Goal: Task Accomplishment & Management: Use online tool/utility

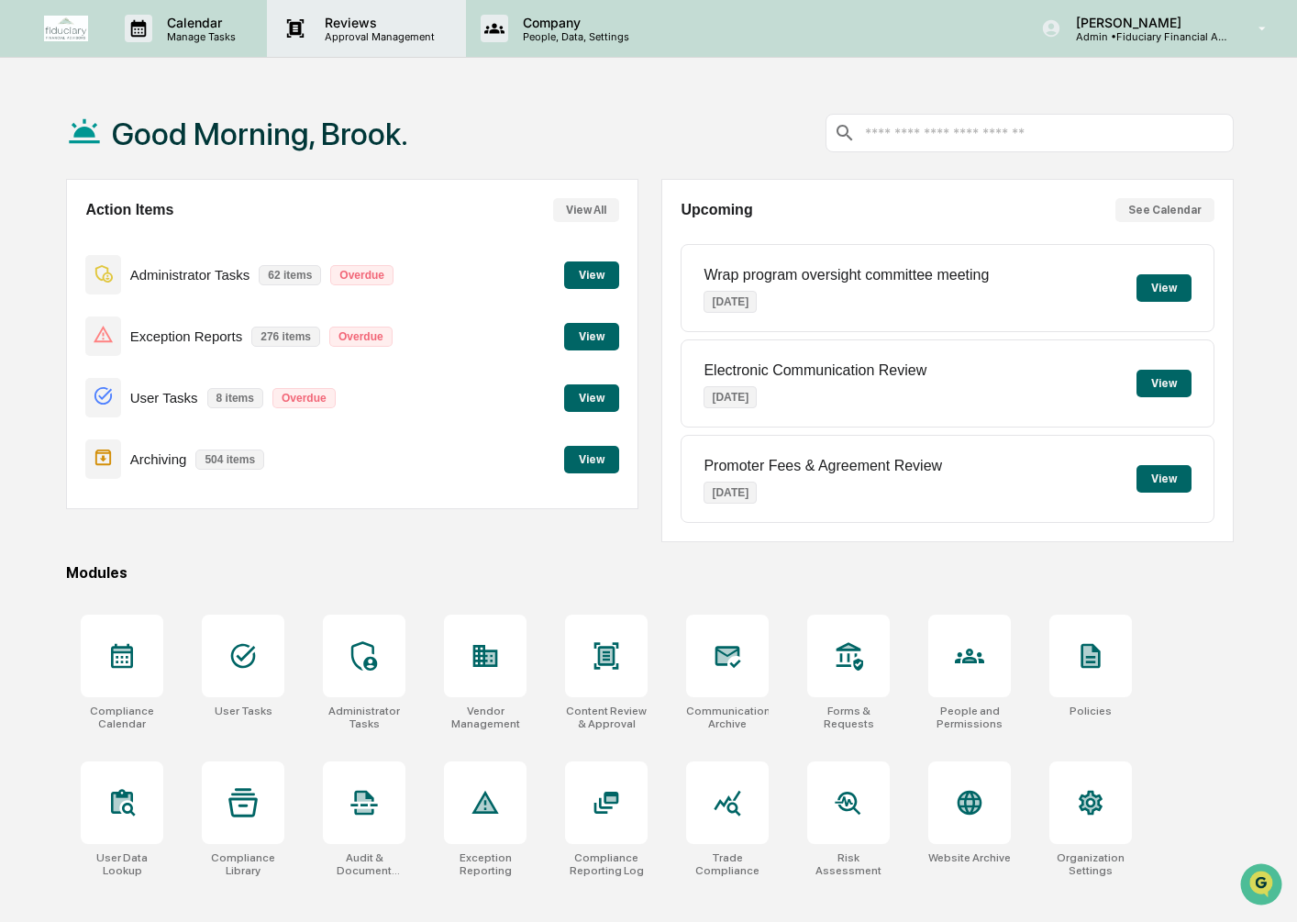
click at [374, 34] on p "Approval Management" at bounding box center [377, 36] width 134 height 13
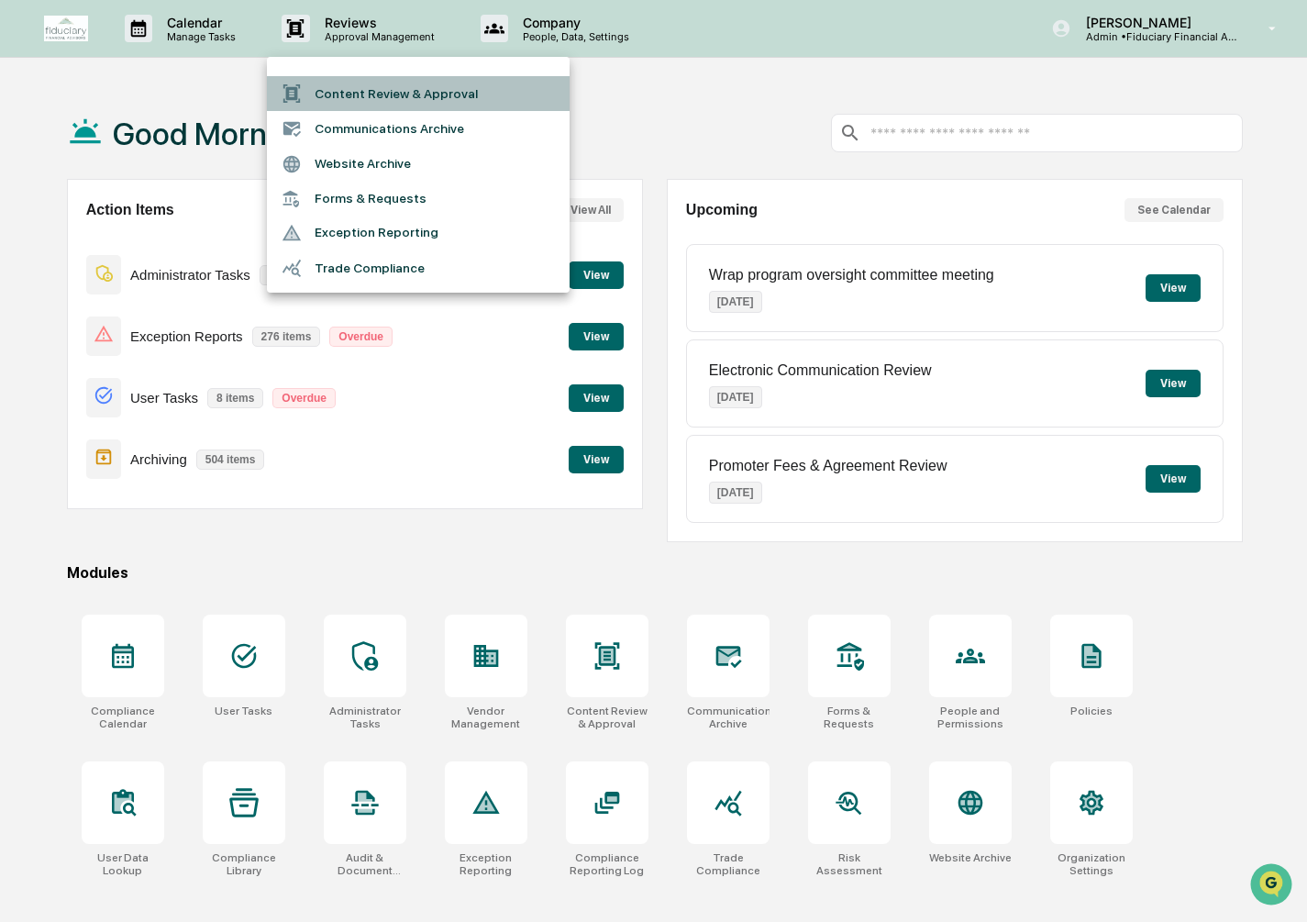
click at [367, 100] on li "Content Review & Approval" at bounding box center [418, 93] width 303 height 35
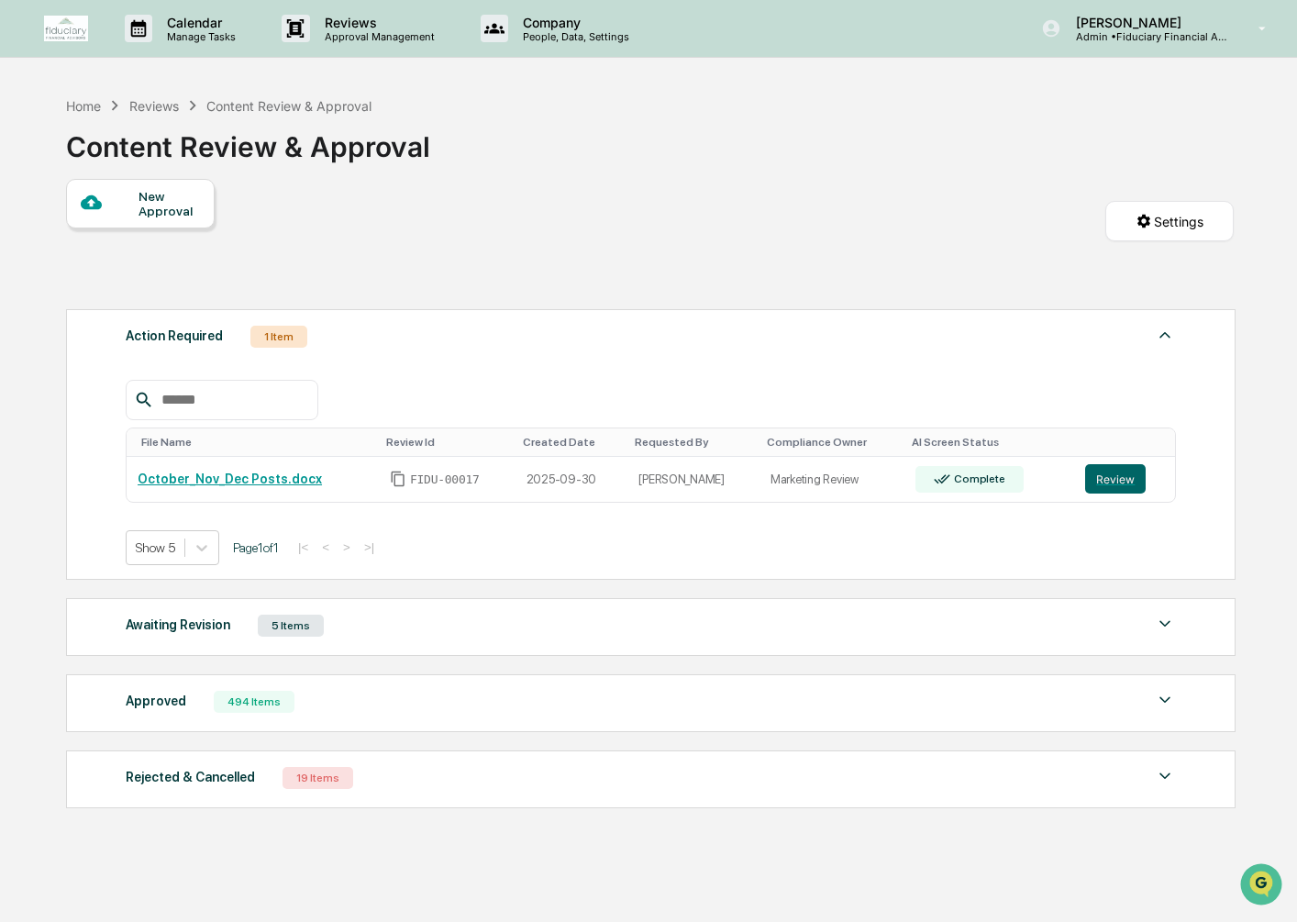
click at [1157, 696] on img at bounding box center [1165, 700] width 22 height 22
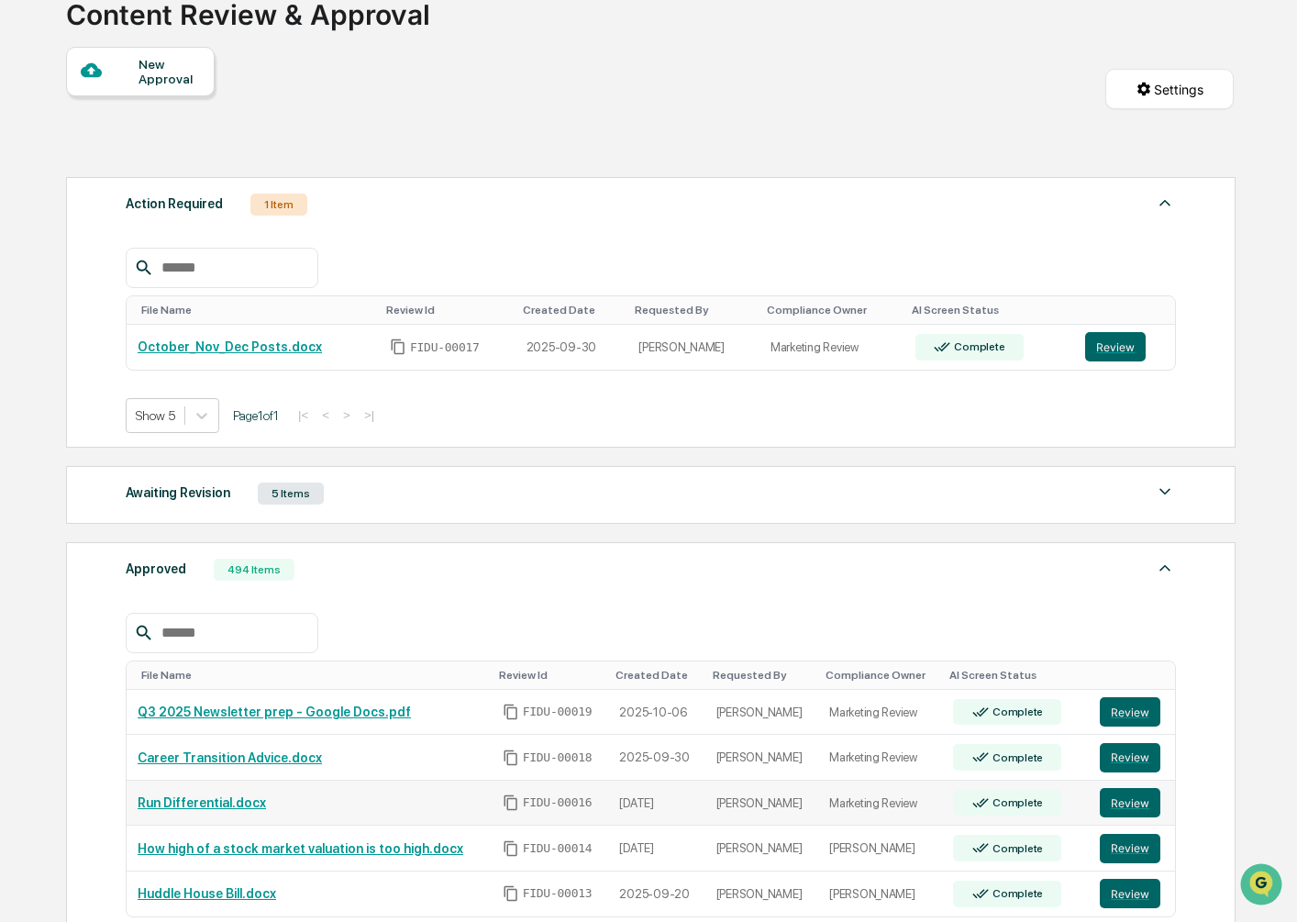
scroll to position [144, 0]
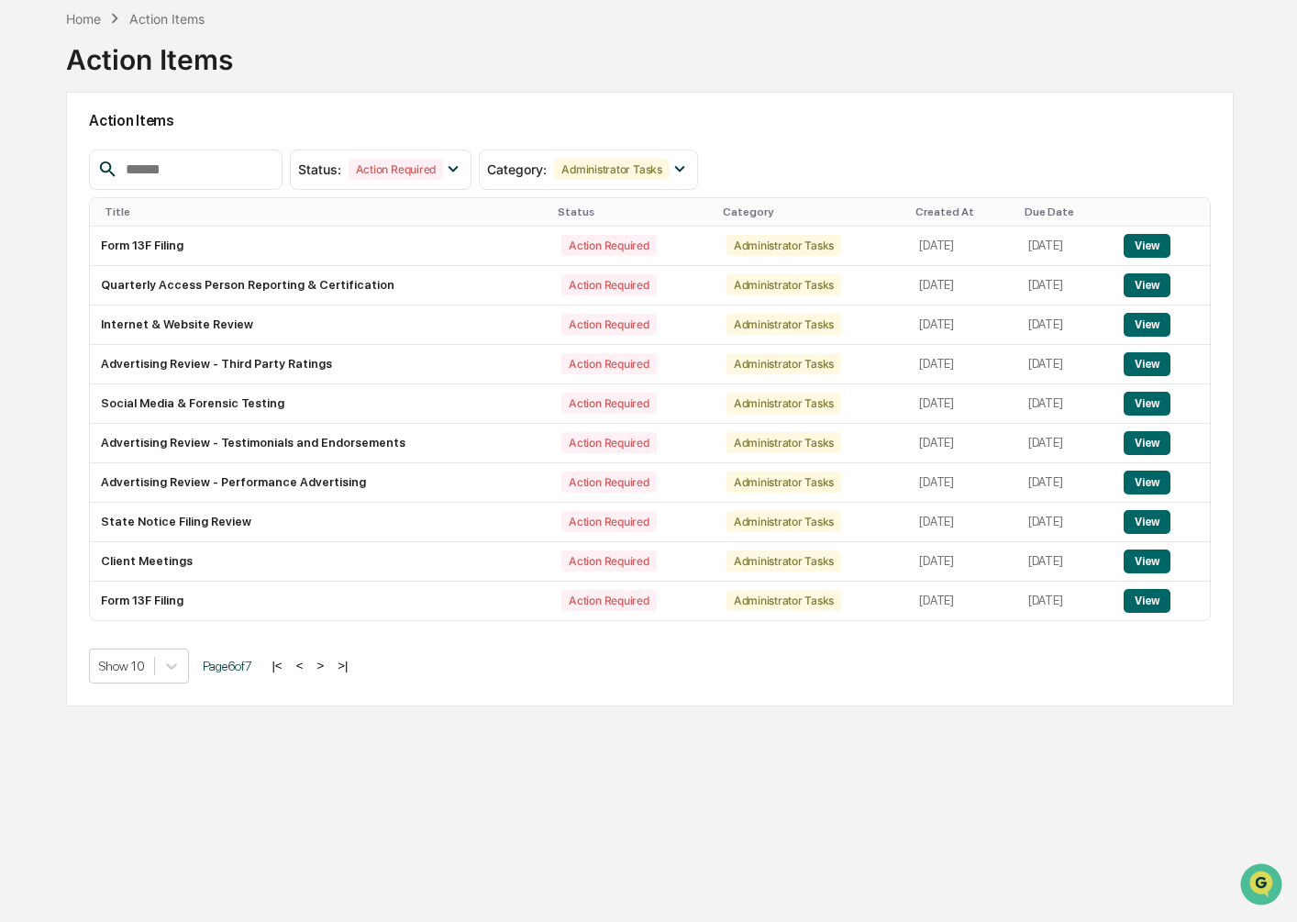
scroll to position [87, 0]
click at [60, 16] on div "Home Action Items Action Items Action Items Status : Action Required Select/Des…" at bounding box center [650, 461] width 1223 height 922
click at [85, 12] on div "Home" at bounding box center [83, 19] width 35 height 16
